Goal: Task Accomplishment & Management: Manage account settings

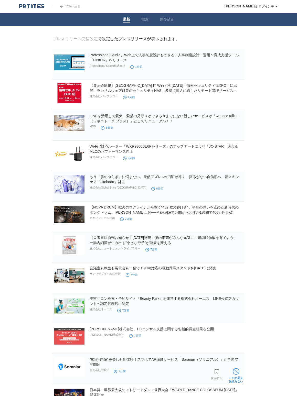
click at [234, 372] on span at bounding box center [235, 371] width 7 height 7
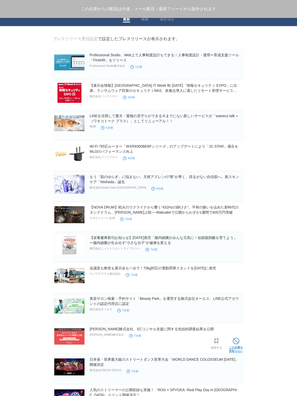
click at [237, 343] on span at bounding box center [235, 341] width 7 height 7
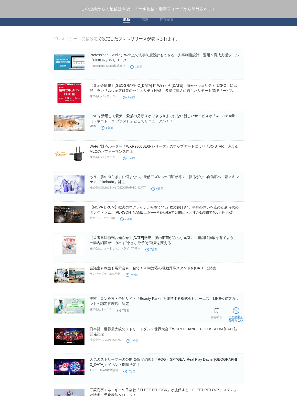
click at [238, 317] on link "この企業を 受取らない" at bounding box center [236, 314] width 14 height 16
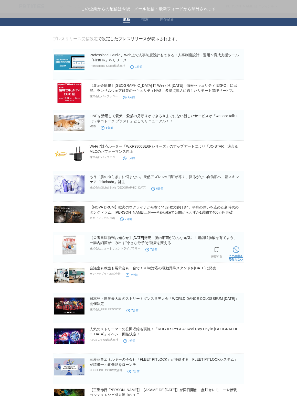
click at [238, 248] on span at bounding box center [235, 249] width 7 height 7
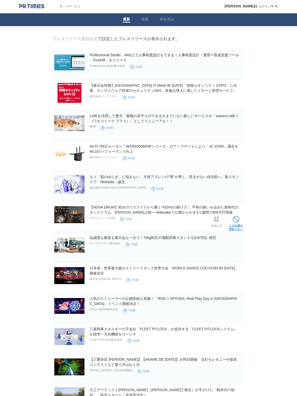
click at [235, 222] on span at bounding box center [235, 219] width 7 height 7
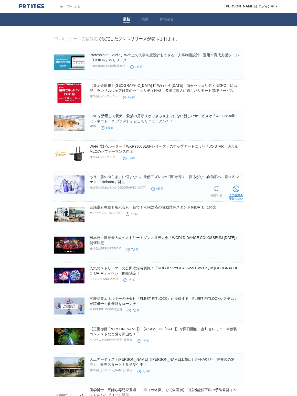
click at [238, 192] on span at bounding box center [235, 188] width 7 height 7
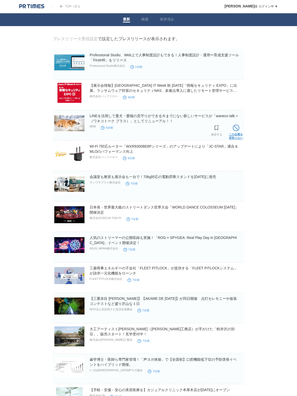
click at [237, 134] on link "この企業を 受取らない" at bounding box center [236, 131] width 14 height 16
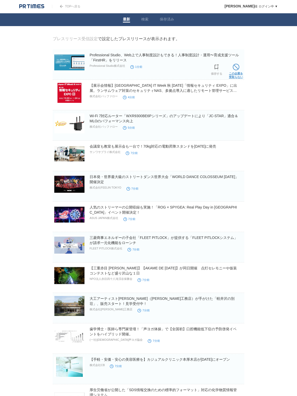
click at [238, 69] on span at bounding box center [235, 67] width 7 height 7
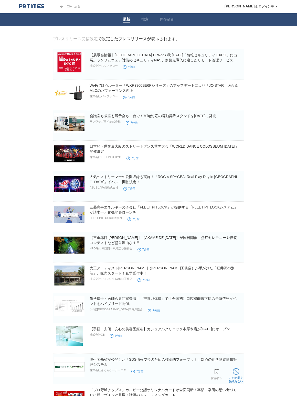
click at [237, 372] on span at bounding box center [235, 371] width 7 height 7
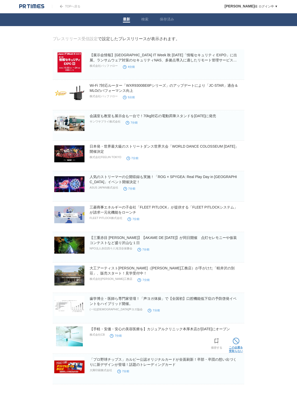
click at [238, 347] on link "この企業を 受取らない" at bounding box center [236, 344] width 14 height 16
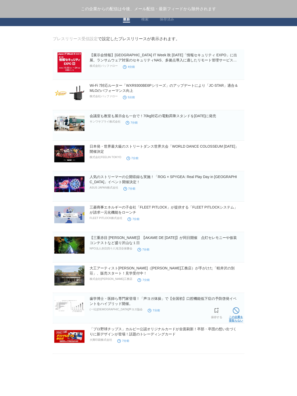
click at [233, 317] on link "この企業を 受取らない" at bounding box center [236, 314] width 14 height 16
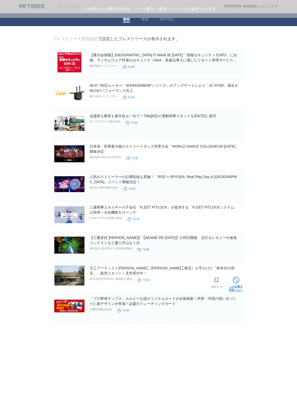
click at [239, 281] on link "この企業を 受取らない" at bounding box center [236, 283] width 14 height 16
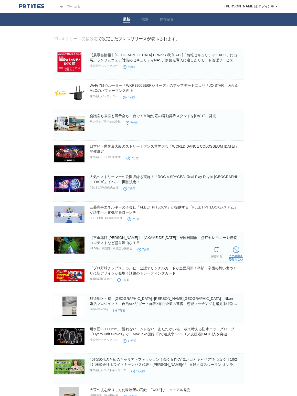
click at [234, 251] on span at bounding box center [235, 249] width 7 height 7
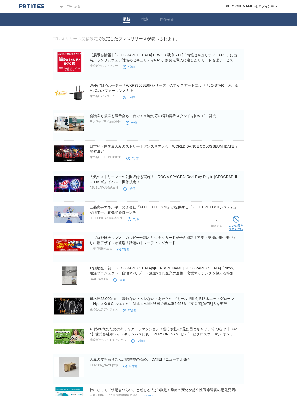
click at [235, 218] on span at bounding box center [235, 219] width 7 height 7
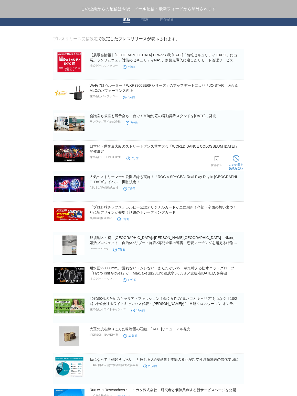
click at [239, 161] on link "この企業を 受取らない" at bounding box center [236, 162] width 14 height 16
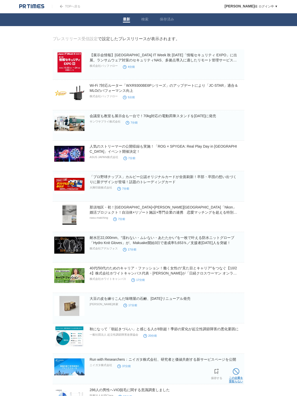
click at [234, 371] on span at bounding box center [235, 371] width 7 height 7
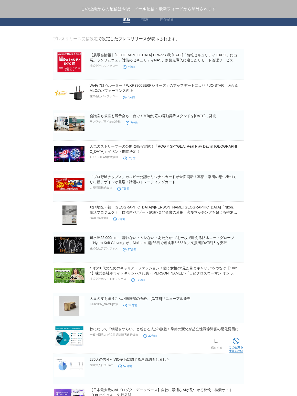
click at [236, 350] on link "この企業を 受取らない" at bounding box center [236, 344] width 14 height 16
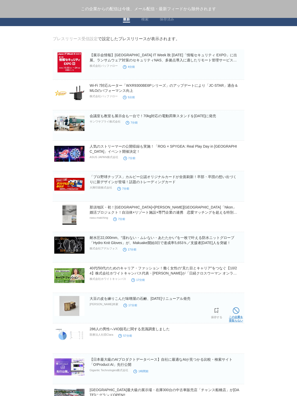
click at [231, 314] on link "この企業を 受取らない" at bounding box center [236, 314] width 14 height 16
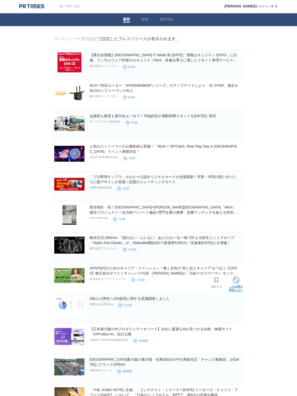
click at [233, 281] on span at bounding box center [235, 280] width 7 height 7
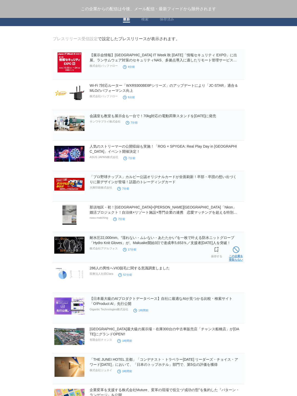
click at [236, 257] on link "この企業を 受取らない" at bounding box center [236, 253] width 14 height 16
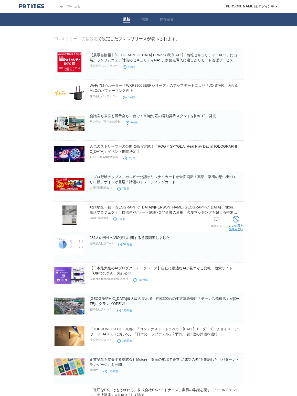
click at [236, 224] on link "この企業を 受取らない" at bounding box center [236, 223] width 14 height 16
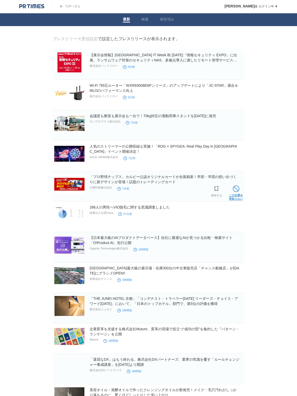
click at [234, 187] on span at bounding box center [235, 188] width 7 height 7
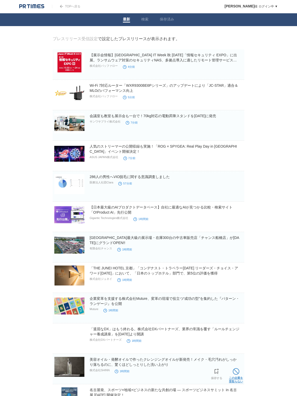
click at [234, 374] on span at bounding box center [235, 371] width 7 height 7
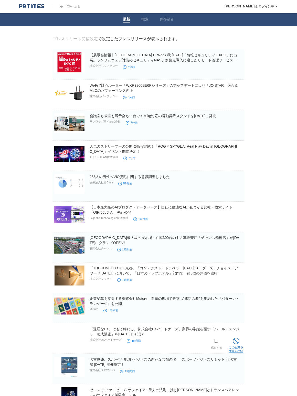
click at [237, 343] on span at bounding box center [235, 341] width 7 height 7
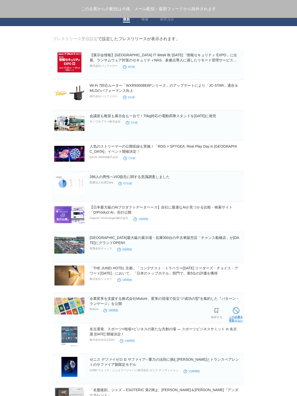
click at [235, 313] on span at bounding box center [235, 310] width 7 height 7
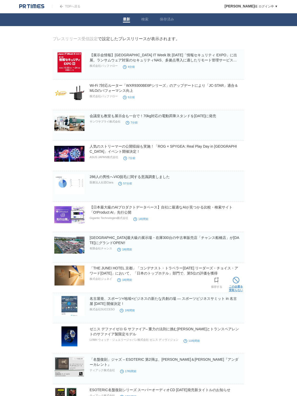
click at [238, 279] on span at bounding box center [235, 280] width 7 height 7
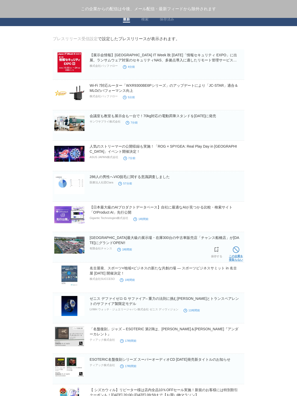
click at [239, 254] on link "この企業を 受取らない" at bounding box center [236, 253] width 14 height 16
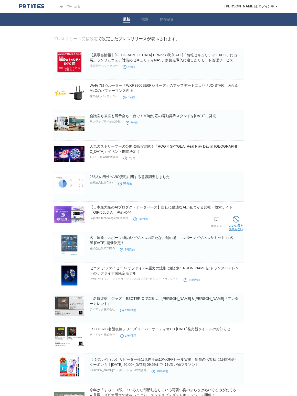
click at [239, 224] on link "この企業を 受取らない" at bounding box center [236, 223] width 14 height 16
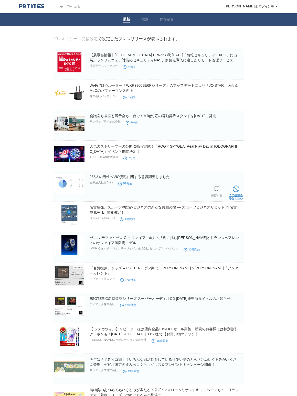
click at [239, 197] on link "この企業を 受取らない" at bounding box center [236, 192] width 14 height 16
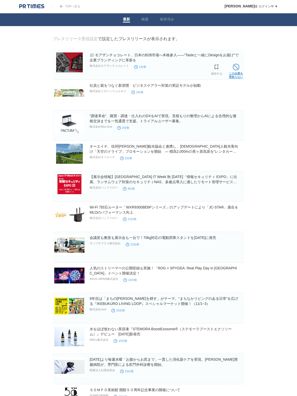
click at [234, 71] on link "この企業を 受取らない" at bounding box center [236, 70] width 14 height 16
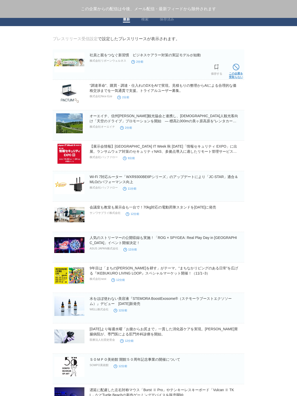
click at [236, 71] on link "この企業を 受取らない" at bounding box center [236, 70] width 14 height 16
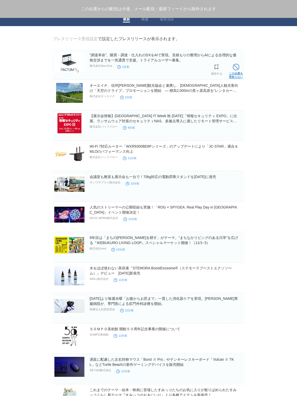
click at [235, 72] on link "この企業を 受取らない" at bounding box center [236, 70] width 14 height 16
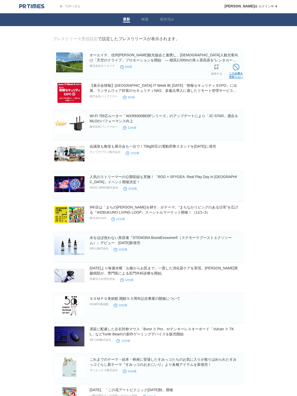
click at [235, 73] on link "この企業を 受取らない" at bounding box center [236, 70] width 14 height 16
